Goal: Task Accomplishment & Management: Use online tool/utility

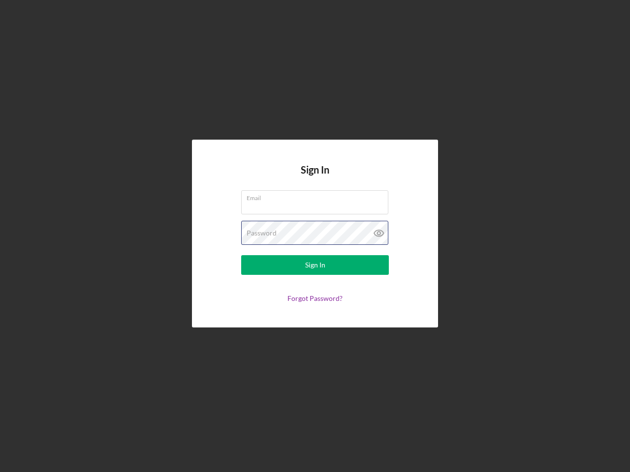
click at [315, 236] on div "Password" at bounding box center [315, 233] width 148 height 25
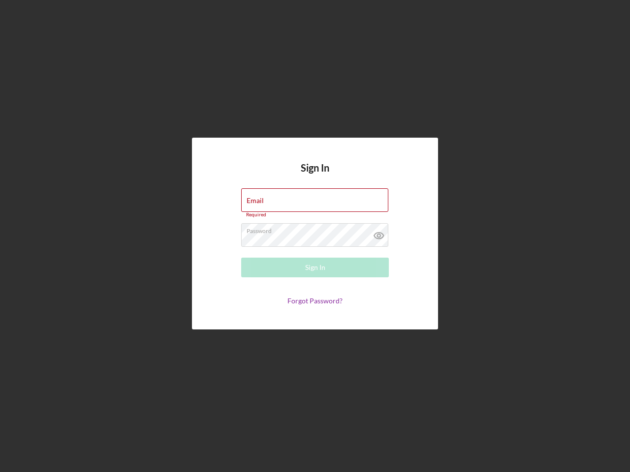
click at [379, 233] on icon at bounding box center [379, 235] width 25 height 25
